Goal: Information Seeking & Learning: Learn about a topic

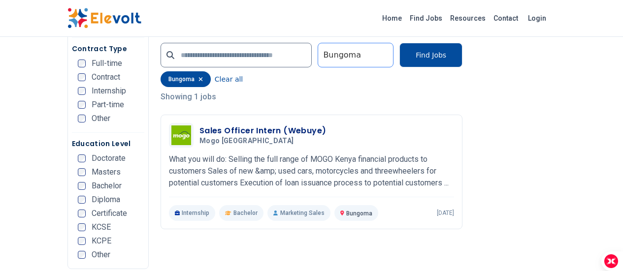
click at [388, 53] on div at bounding box center [355, 55] width 65 height 20
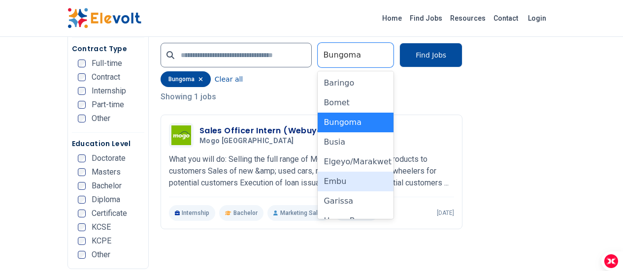
click at [357, 185] on div "Embu" at bounding box center [356, 182] width 76 height 20
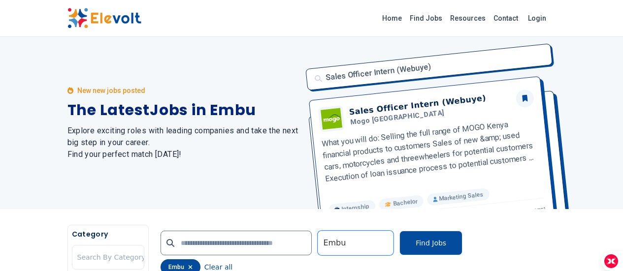
click at [224, 172] on div "New new jobs posted The Latest Jobs in Embu Explore exciting roles with leading…" at bounding box center [184, 123] width 233 height 172
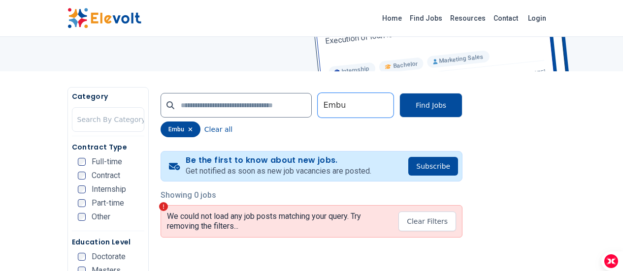
scroll to position [177, 0]
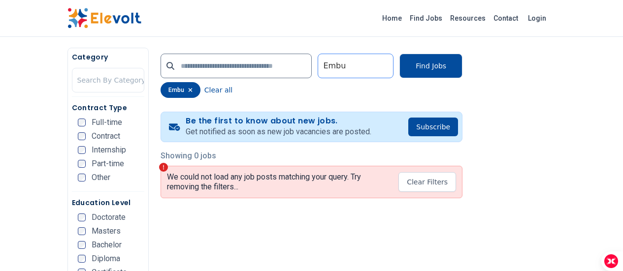
click at [362, 67] on div at bounding box center [355, 66] width 65 height 20
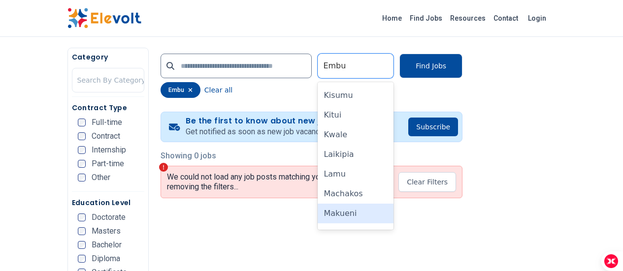
scroll to position [334, 0]
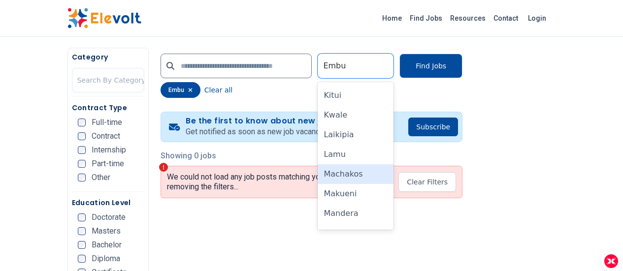
click at [353, 181] on div "Machakos" at bounding box center [356, 175] width 76 height 20
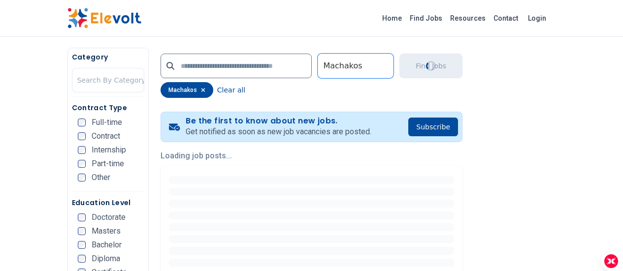
scroll to position [0, 0]
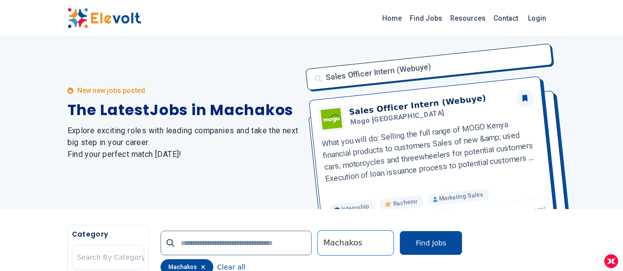
click at [268, 138] on h2 "Explore exciting roles with leading companies and take the next big step in you…" at bounding box center [184, 142] width 233 height 35
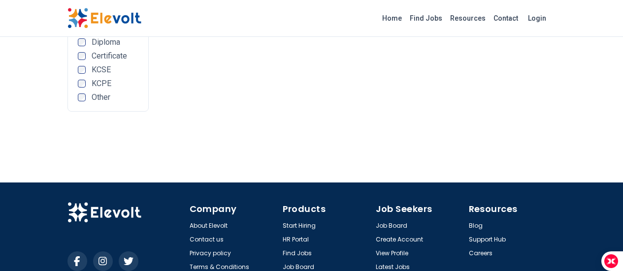
scroll to position [450, 0]
